Goal: Navigation & Orientation: Find specific page/section

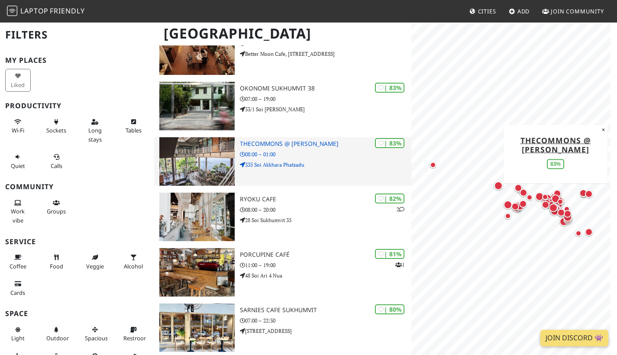
scroll to position [880, 0]
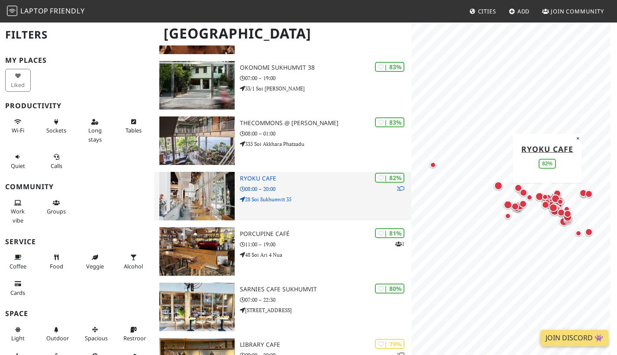
click at [215, 183] on img at bounding box center [196, 196] width 75 height 49
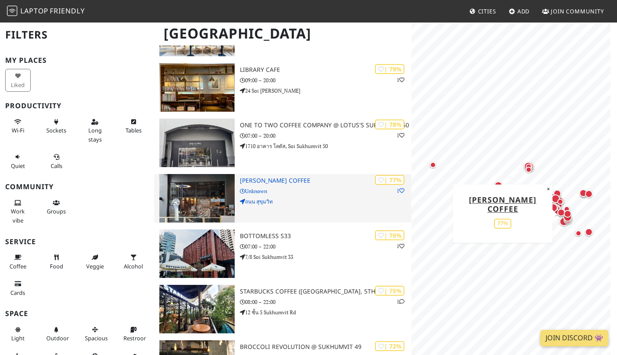
scroll to position [1268, 0]
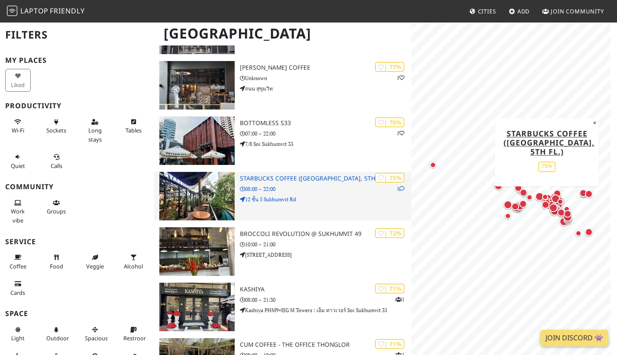
click at [208, 185] on img at bounding box center [196, 196] width 75 height 49
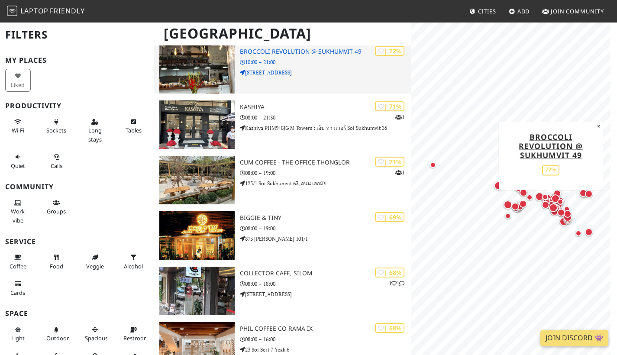
scroll to position [1458, 0]
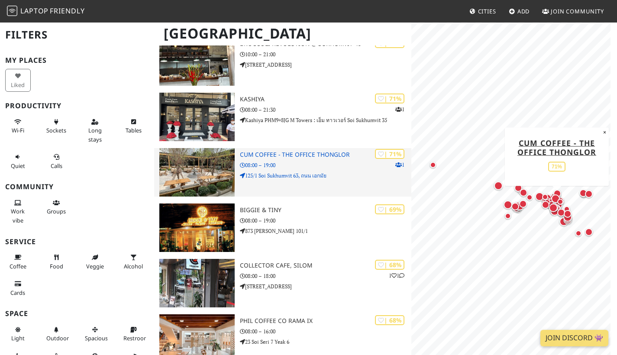
click at [210, 164] on img at bounding box center [196, 172] width 75 height 49
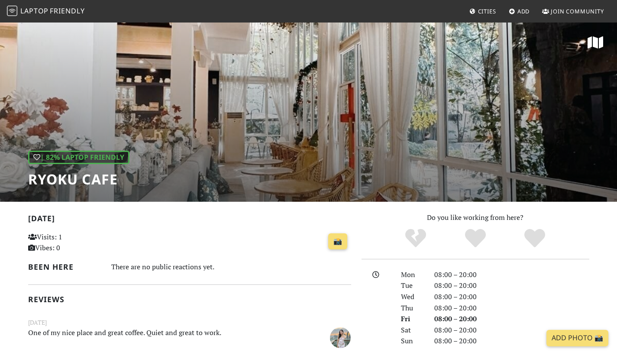
click at [302, 156] on div "| 82% Laptop Friendly Ryoku Cafe" at bounding box center [308, 112] width 617 height 180
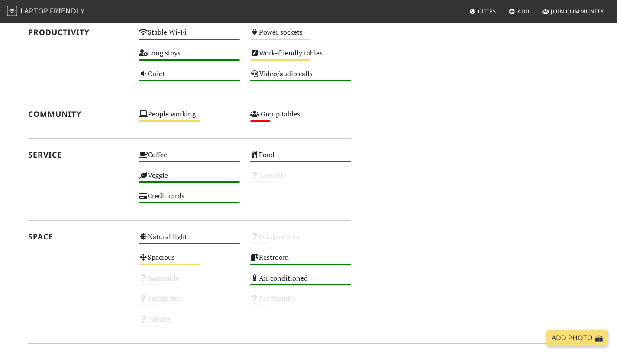
scroll to position [448, 0]
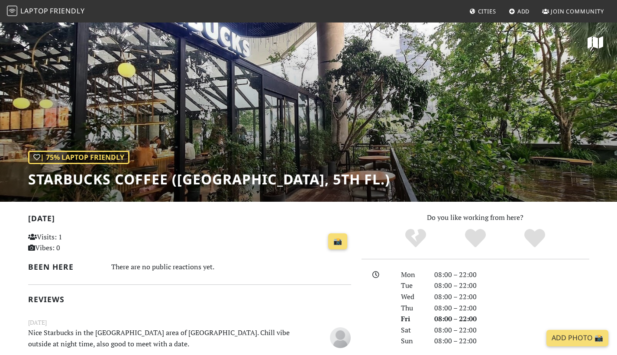
click at [295, 91] on div "| 75% Laptop Friendly Starbucks Coffee (Emquartier Sky Garden, 5th Fl.)" at bounding box center [308, 112] width 617 height 180
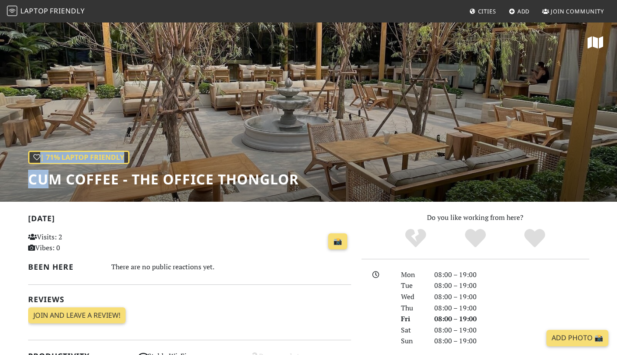
drag, startPoint x: 308, startPoint y: 181, endPoint x: 44, endPoint y: 181, distance: 263.9
click at [44, 181] on div "| 71% Laptop Friendly CUM Coffee - The Office Thonglor" at bounding box center [308, 112] width 617 height 180
click at [83, 182] on h1 "CUM Coffee - The Office Thonglor" at bounding box center [163, 179] width 271 height 16
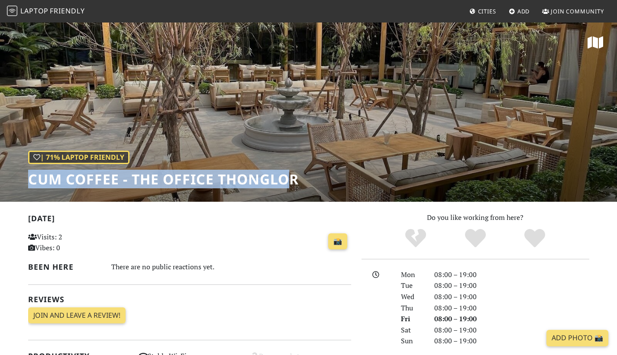
drag, startPoint x: 32, startPoint y: 181, endPoint x: 295, endPoint y: 184, distance: 263.0
click at [295, 184] on h1 "CUM Coffee - The Office Thonglor" at bounding box center [163, 179] width 271 height 16
copy h1 "CUM Coffee - The Office Thonglo"
